Goal: Information Seeking & Learning: Learn about a topic

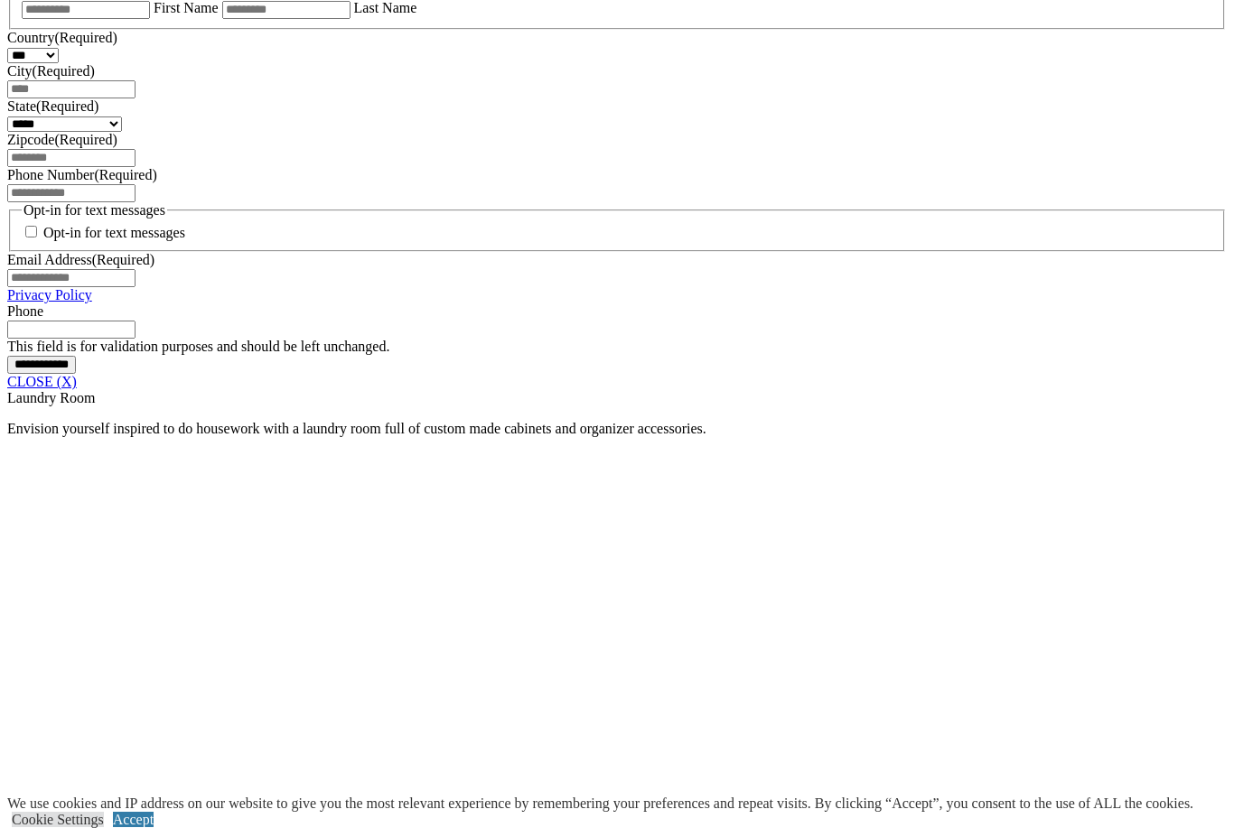
scroll to position [1263, 0]
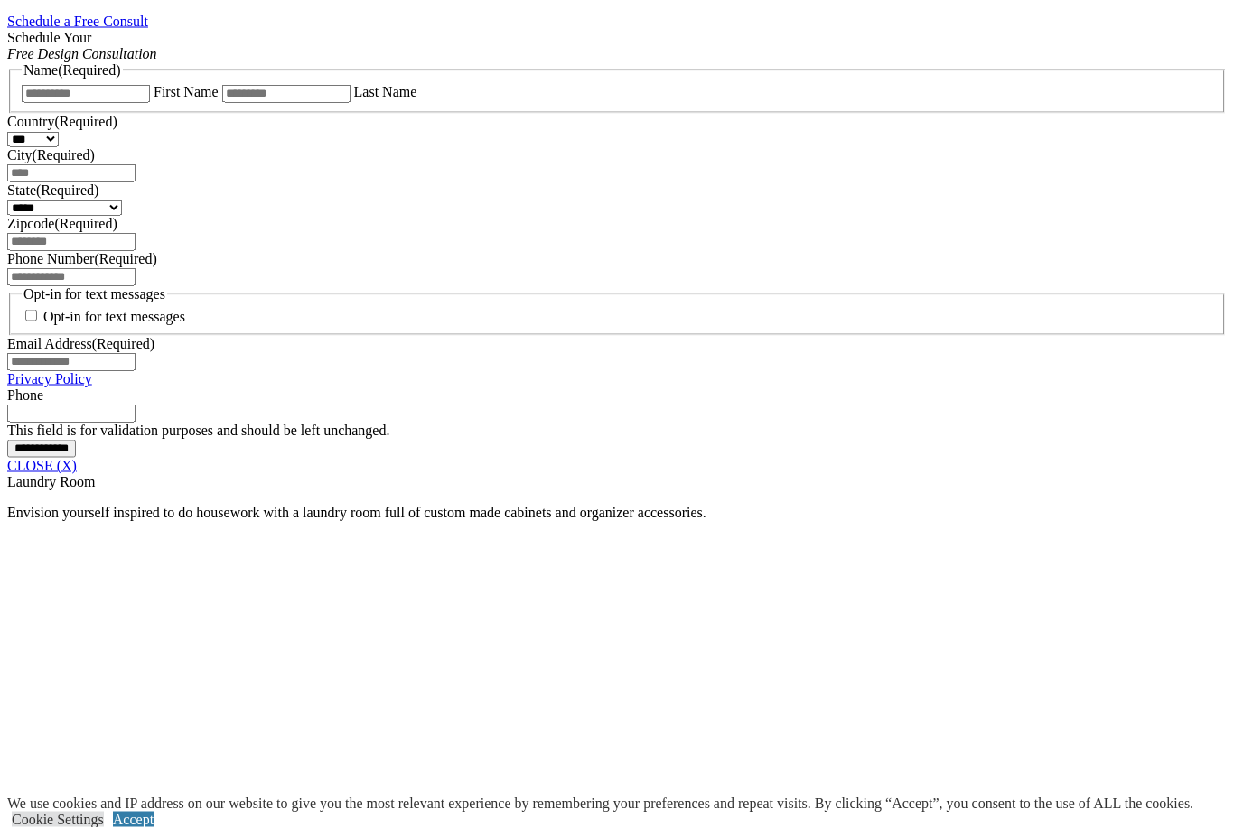
scroll to position [1201, 0]
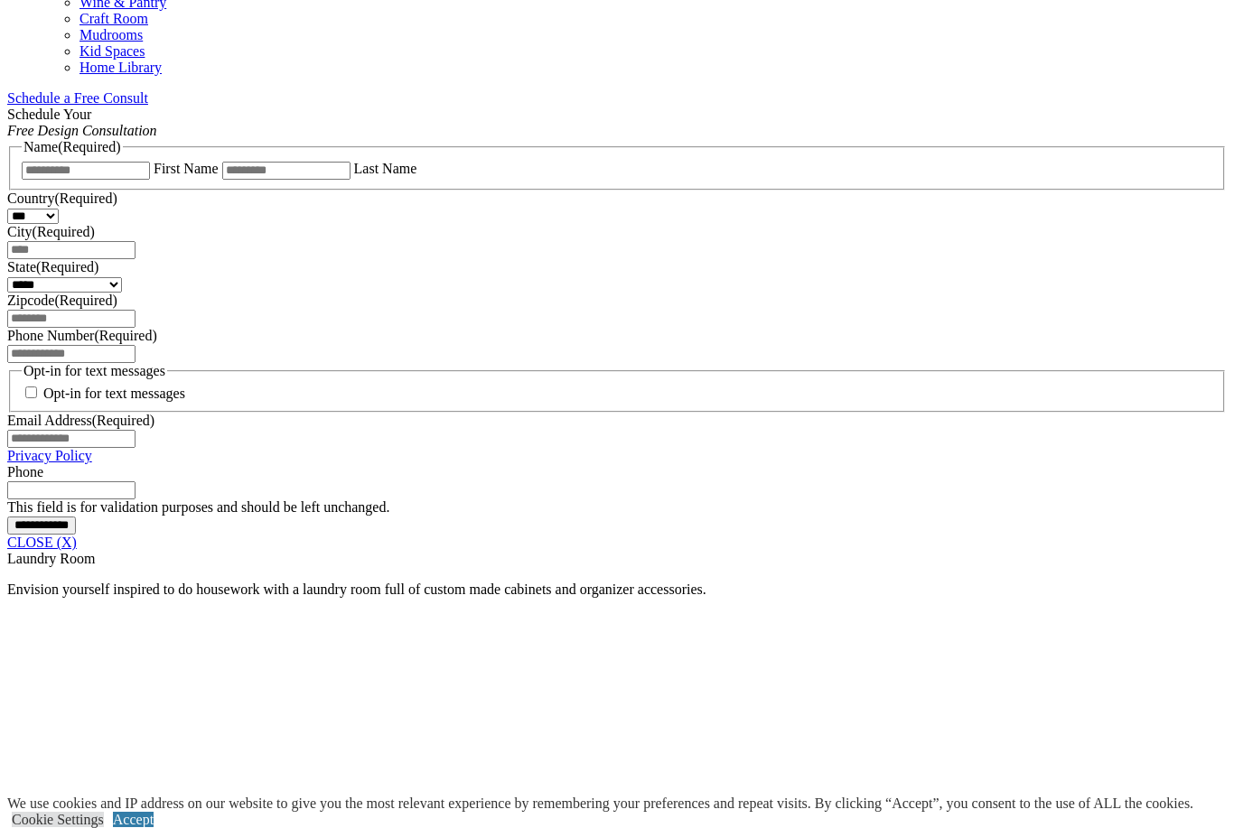
scroll to position [1138, 0]
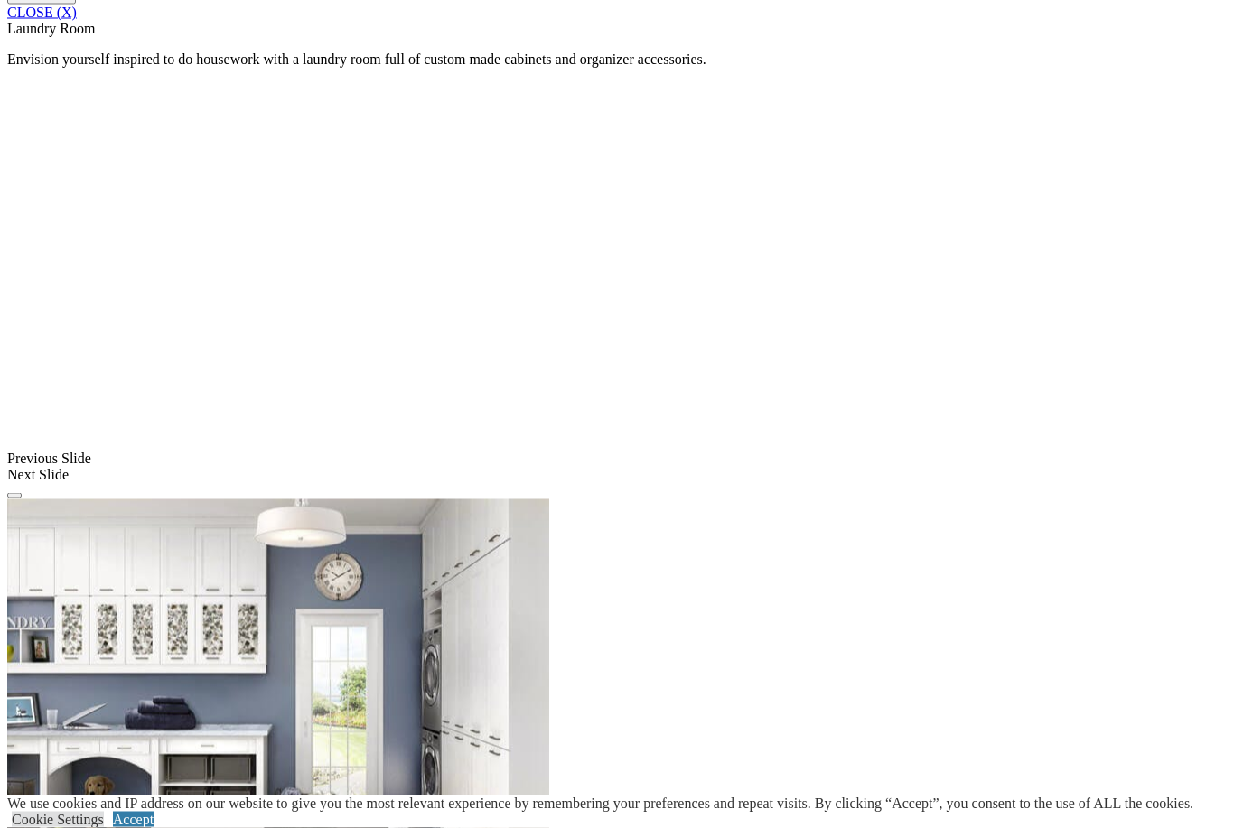
scroll to position [1655, 0]
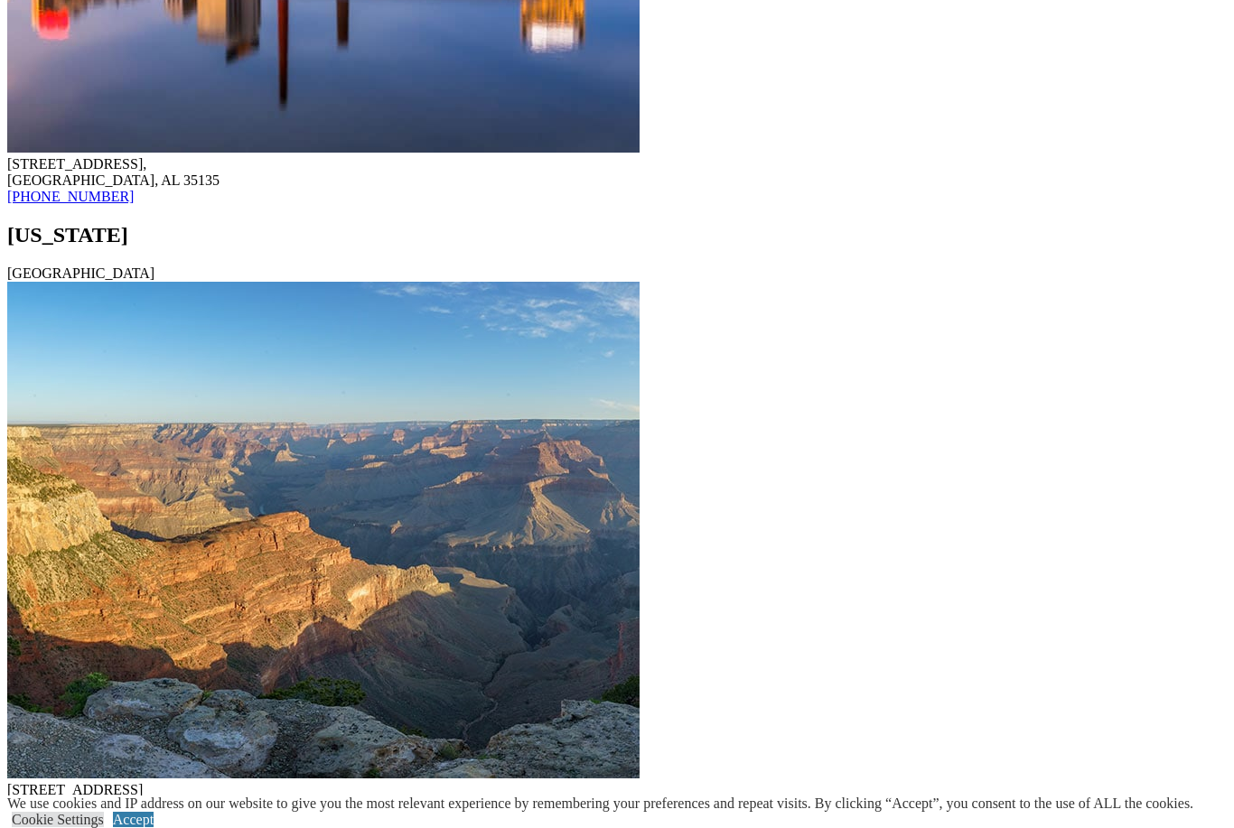
scroll to position [2176, 0]
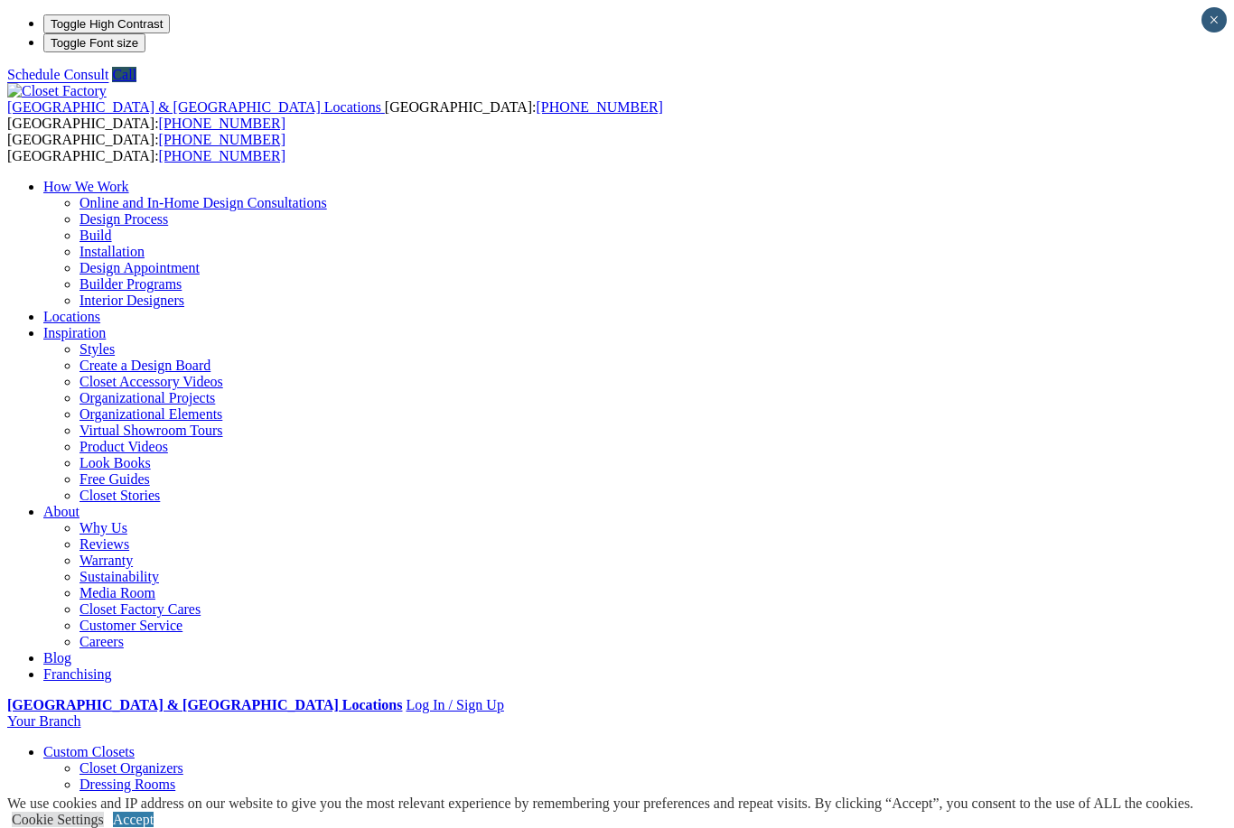
scroll to position [1201, 0]
